Goal: Connect with others: Connect with others

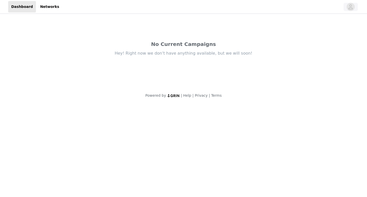
click at [350, 4] on icon "avatar" at bounding box center [350, 7] width 5 height 8
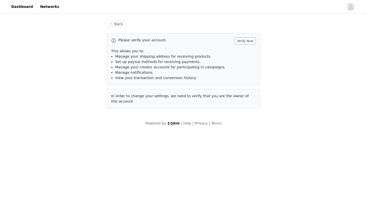
click at [254, 40] on button "Verify Now" at bounding box center [244, 40] width 21 height 7
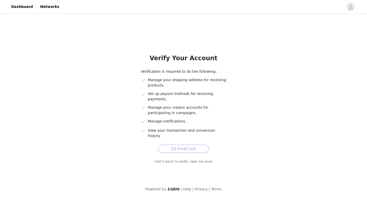
click at [192, 144] on button "Email Link" at bounding box center [183, 148] width 51 height 8
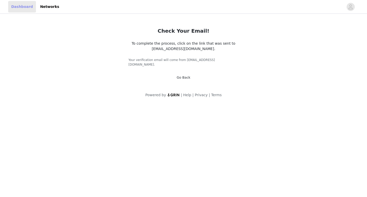
click at [22, 7] on link "Dashboard" at bounding box center [22, 6] width 28 height 11
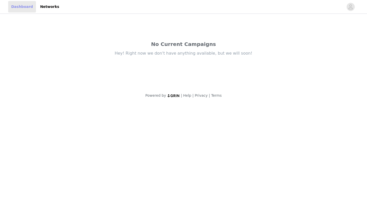
click at [22, 7] on link "Dashboard" at bounding box center [22, 6] width 28 height 11
click at [350, 8] on icon "avatar" at bounding box center [351, 6] width 4 height 5
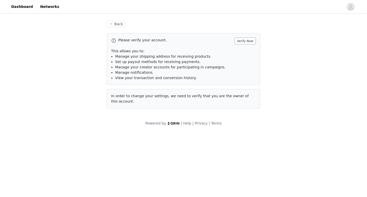
click at [248, 43] on button "Verify Now" at bounding box center [244, 40] width 21 height 7
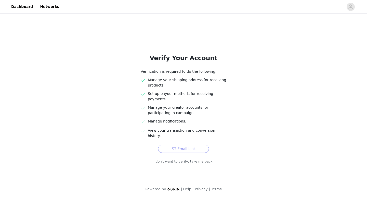
click at [192, 144] on button "Email Link" at bounding box center [183, 148] width 51 height 8
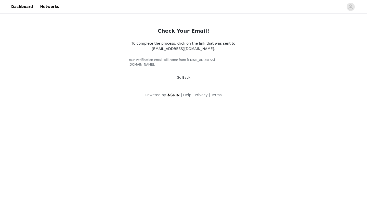
click at [185, 75] on link "Go Back" at bounding box center [184, 77] width 14 height 4
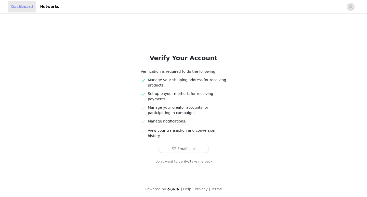
click at [24, 9] on link "Dashboard" at bounding box center [22, 6] width 28 height 11
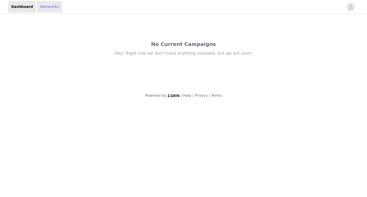
click at [43, 8] on link "Networks" at bounding box center [49, 6] width 25 height 11
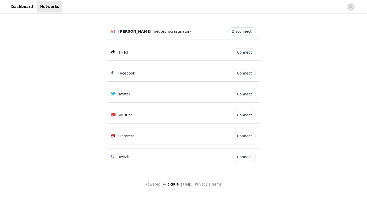
click at [240, 75] on button "Connect" at bounding box center [244, 73] width 23 height 8
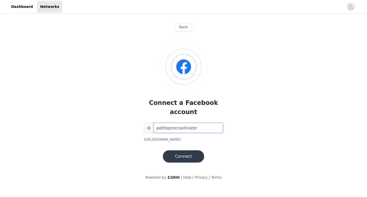
type input "petiteprocrastinator"
click at [185, 150] on button "Connect" at bounding box center [183, 156] width 41 height 12
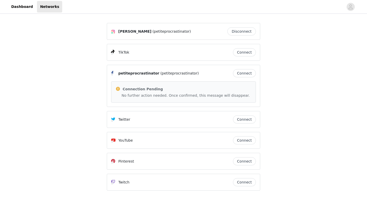
click at [251, 141] on button "Connect" at bounding box center [244, 140] width 23 height 8
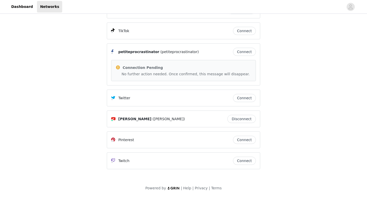
scroll to position [21, 0]
click at [241, 142] on button "Connect" at bounding box center [244, 140] width 23 height 8
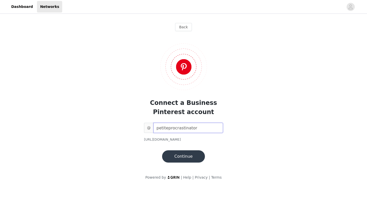
type input "petiteprocrastinator"
click at [185, 157] on button "Continue" at bounding box center [183, 156] width 43 height 12
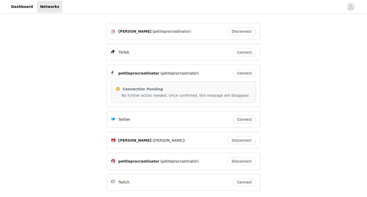
click at [245, 51] on button "Connect" at bounding box center [244, 52] width 23 height 8
click at [19, 8] on link "Dashboard" at bounding box center [22, 6] width 28 height 11
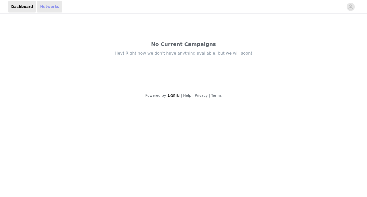
click at [51, 5] on link "Networks" at bounding box center [49, 6] width 25 height 11
